Goal: Task Accomplishment & Management: Manage account settings

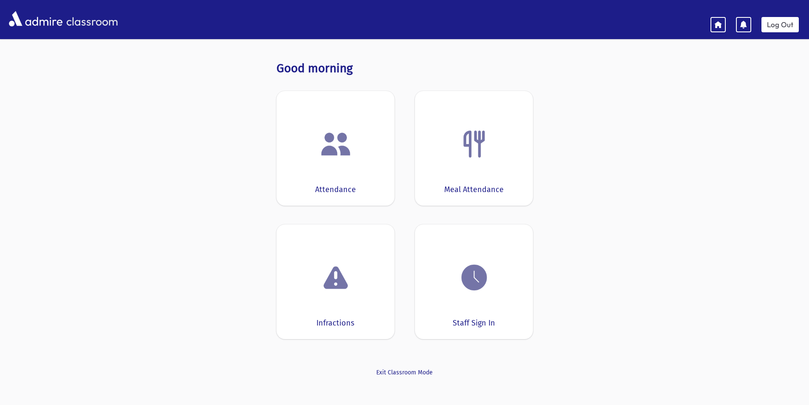
click at [331, 285] on img at bounding box center [336, 279] width 32 height 32
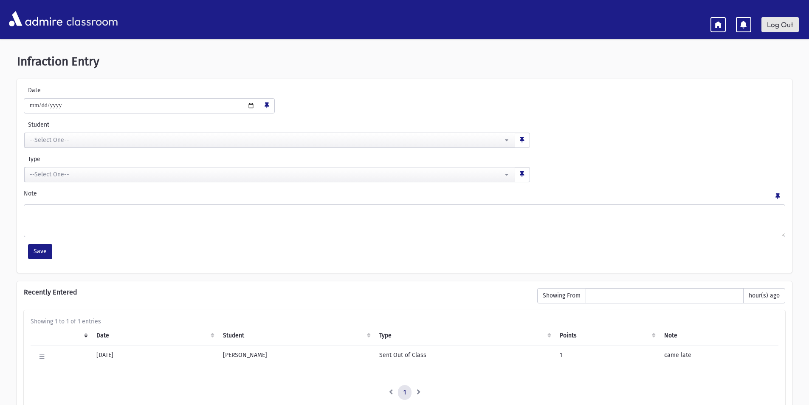
click at [777, 27] on link "Log Out" at bounding box center [779, 24] width 37 height 15
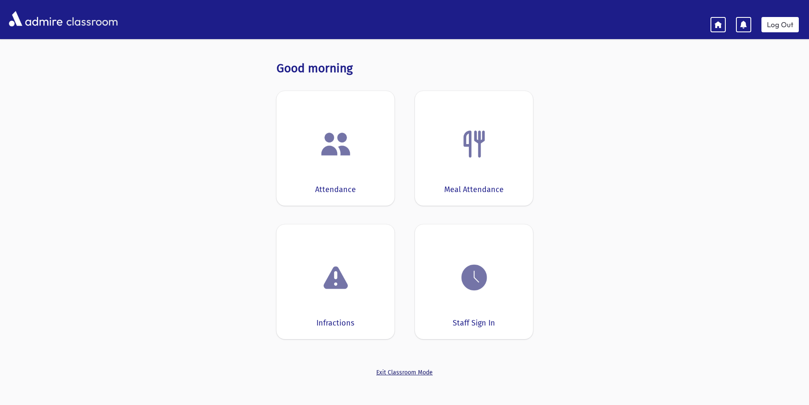
click at [422, 371] on link "Exit Classroom Mode" at bounding box center [404, 372] width 256 height 9
